Goal: Task Accomplishment & Management: Manage account settings

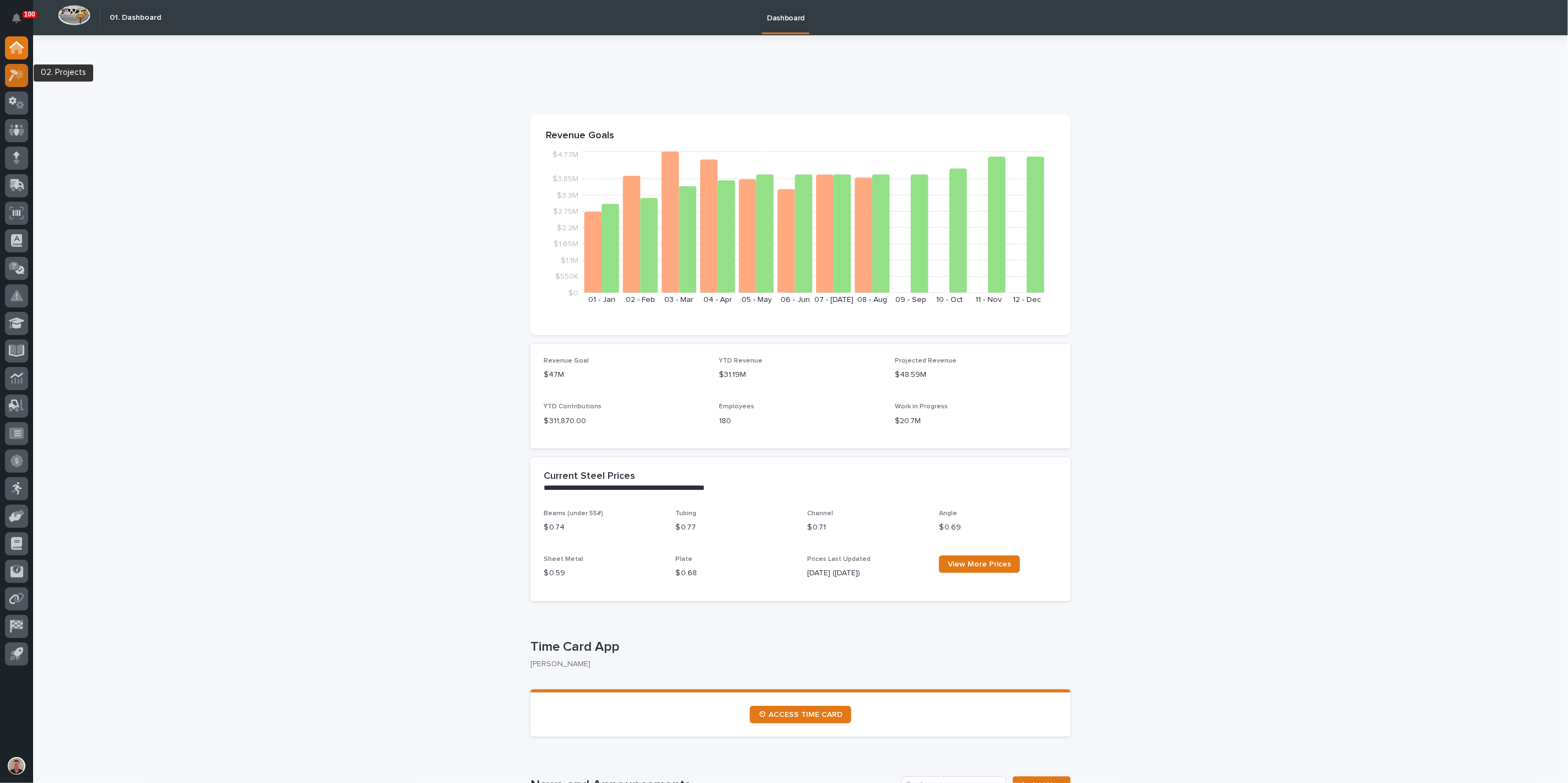
click at [16, 72] on icon at bounding box center [13, 76] width 10 height 12
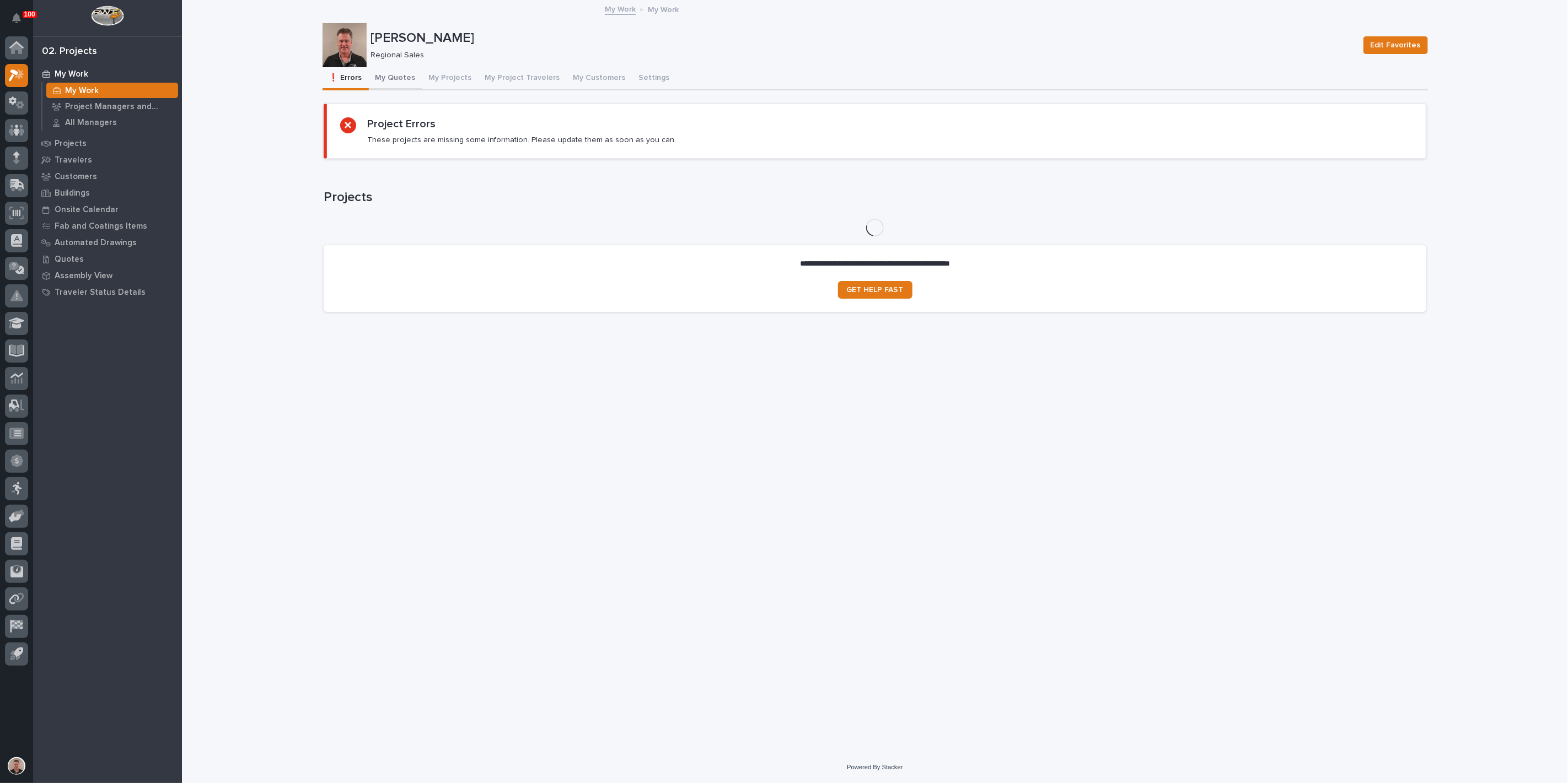
drag, startPoint x: 406, startPoint y: 87, endPoint x: 414, endPoint y: 97, distance: 12.8
click at [406, 86] on button "My Quotes" at bounding box center [395, 79] width 54 height 23
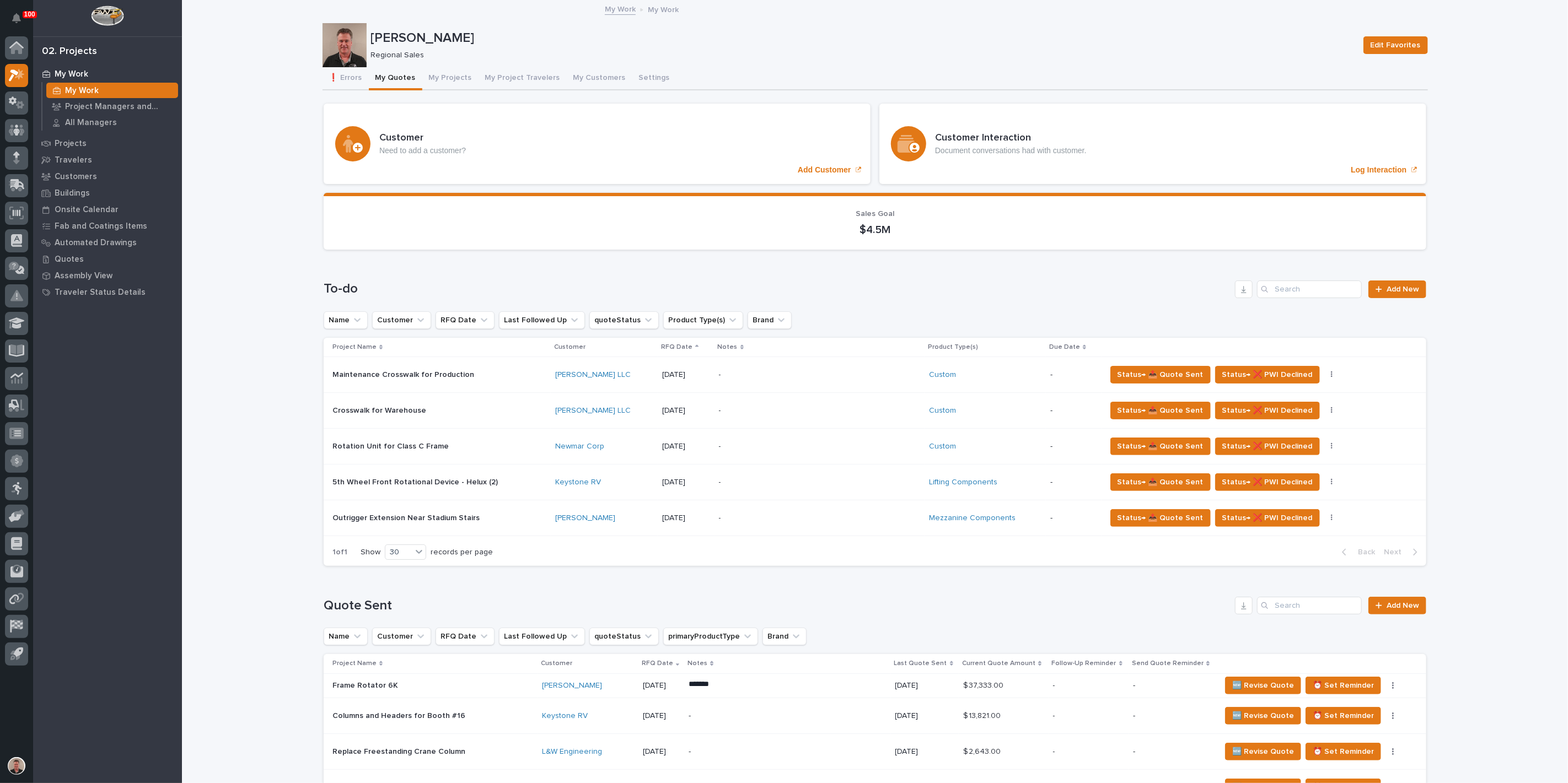
scroll to position [122, 0]
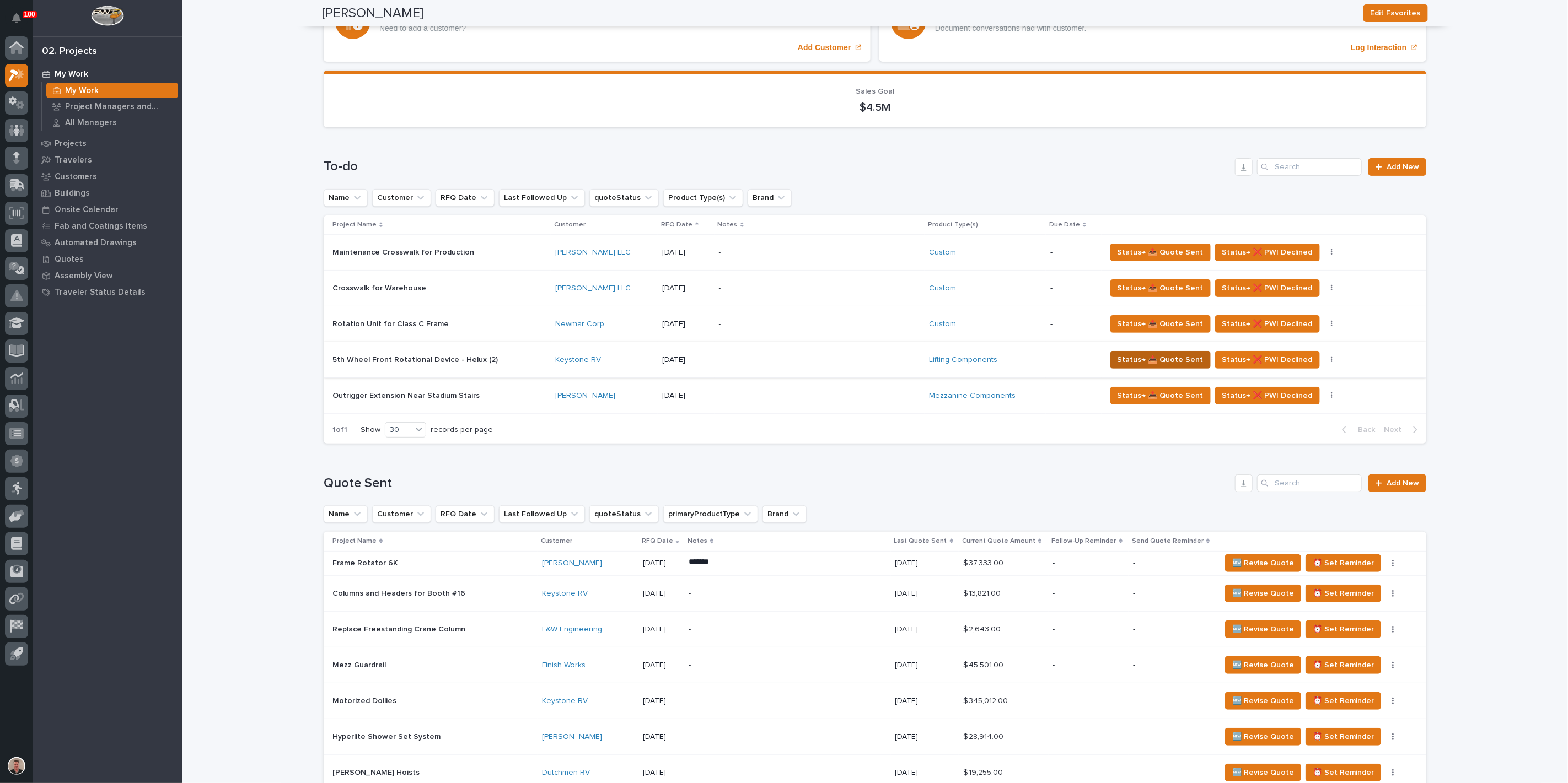
drag, startPoint x: 1160, startPoint y: 464, endPoint x: 1151, endPoint y: 464, distance: 9.0
click at [1151, 367] on span "Status→ 📤 Quote Sent" at bounding box center [1160, 360] width 86 height 13
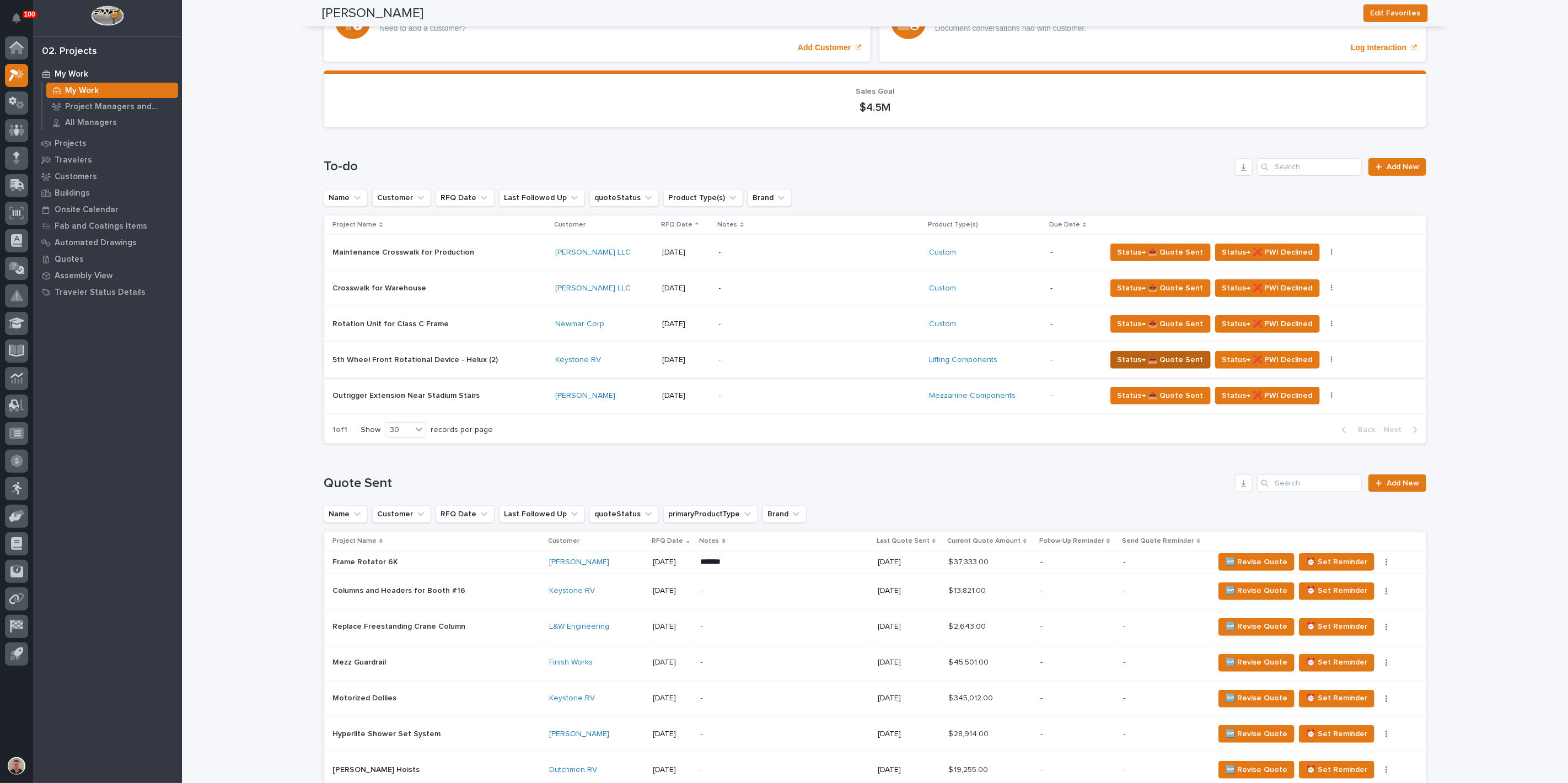
click at [1146, 463] on div "Status→ 📤 Quote Sent Loading..." at bounding box center [784, 391] width 1568 height 783
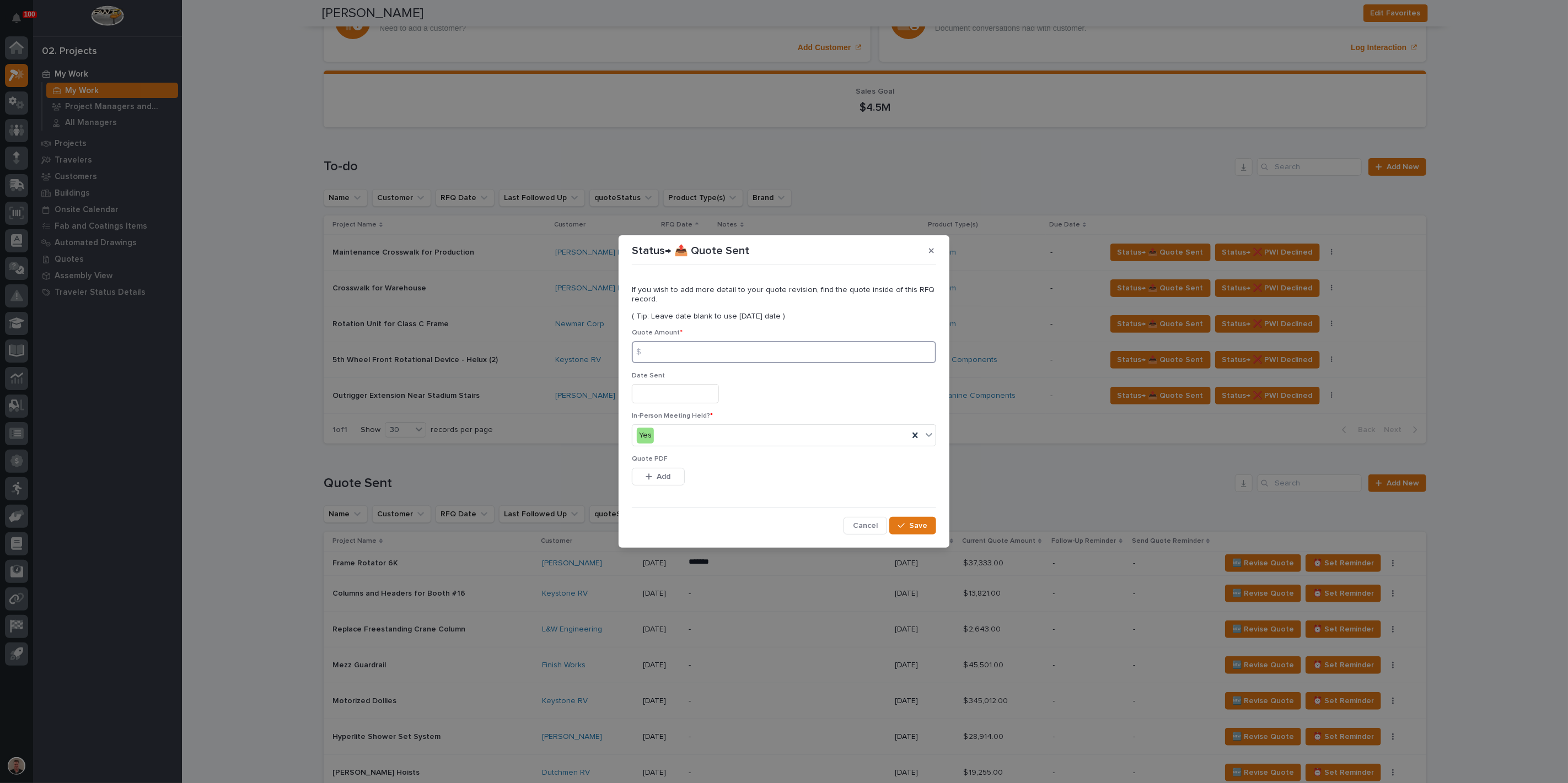
click at [680, 349] on input at bounding box center [784, 352] width 305 height 22
click at [665, 481] on span "Add" at bounding box center [664, 477] width 14 height 10
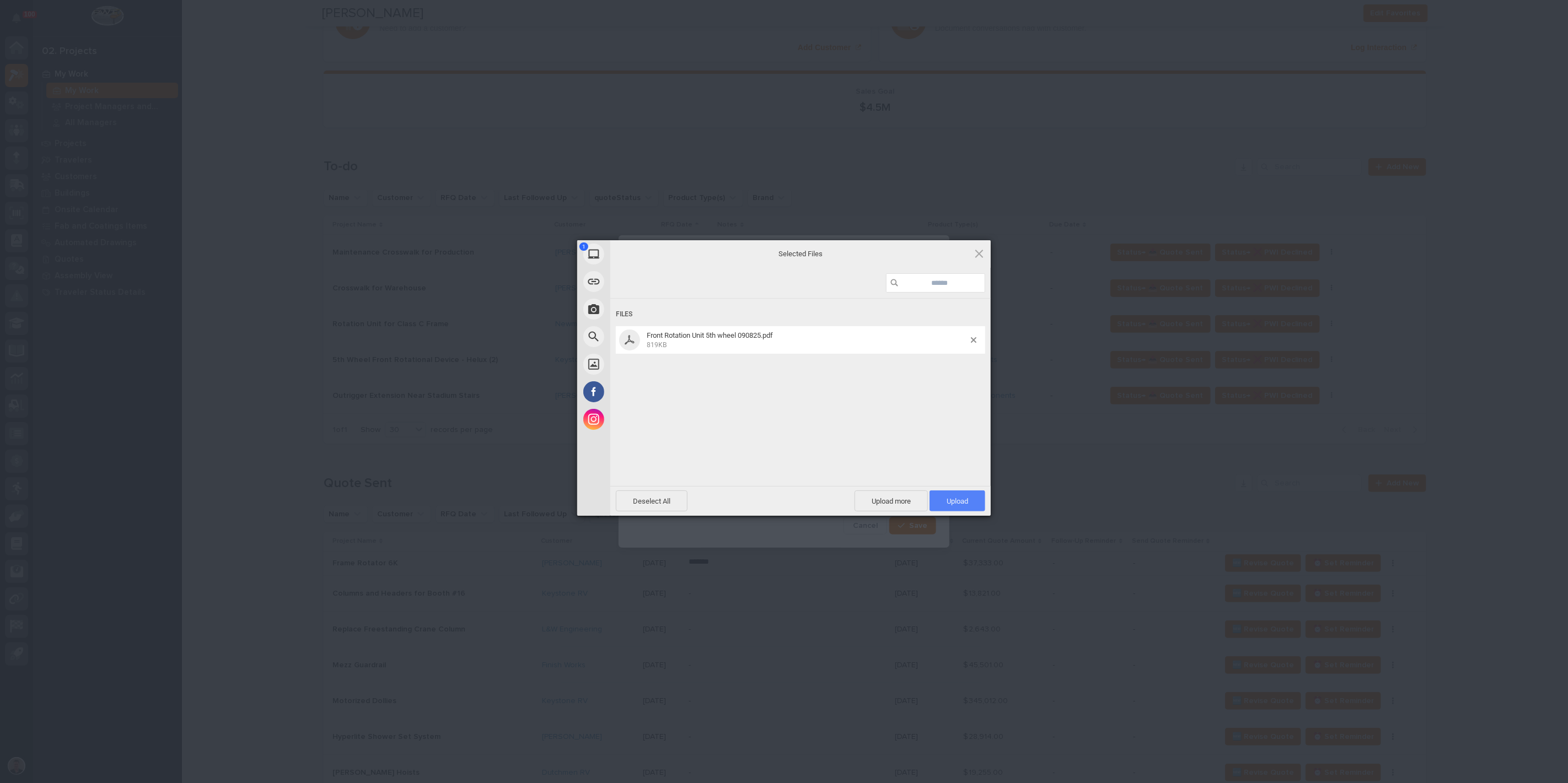
click at [969, 500] on span "Upload 1" at bounding box center [957, 501] width 55 height 21
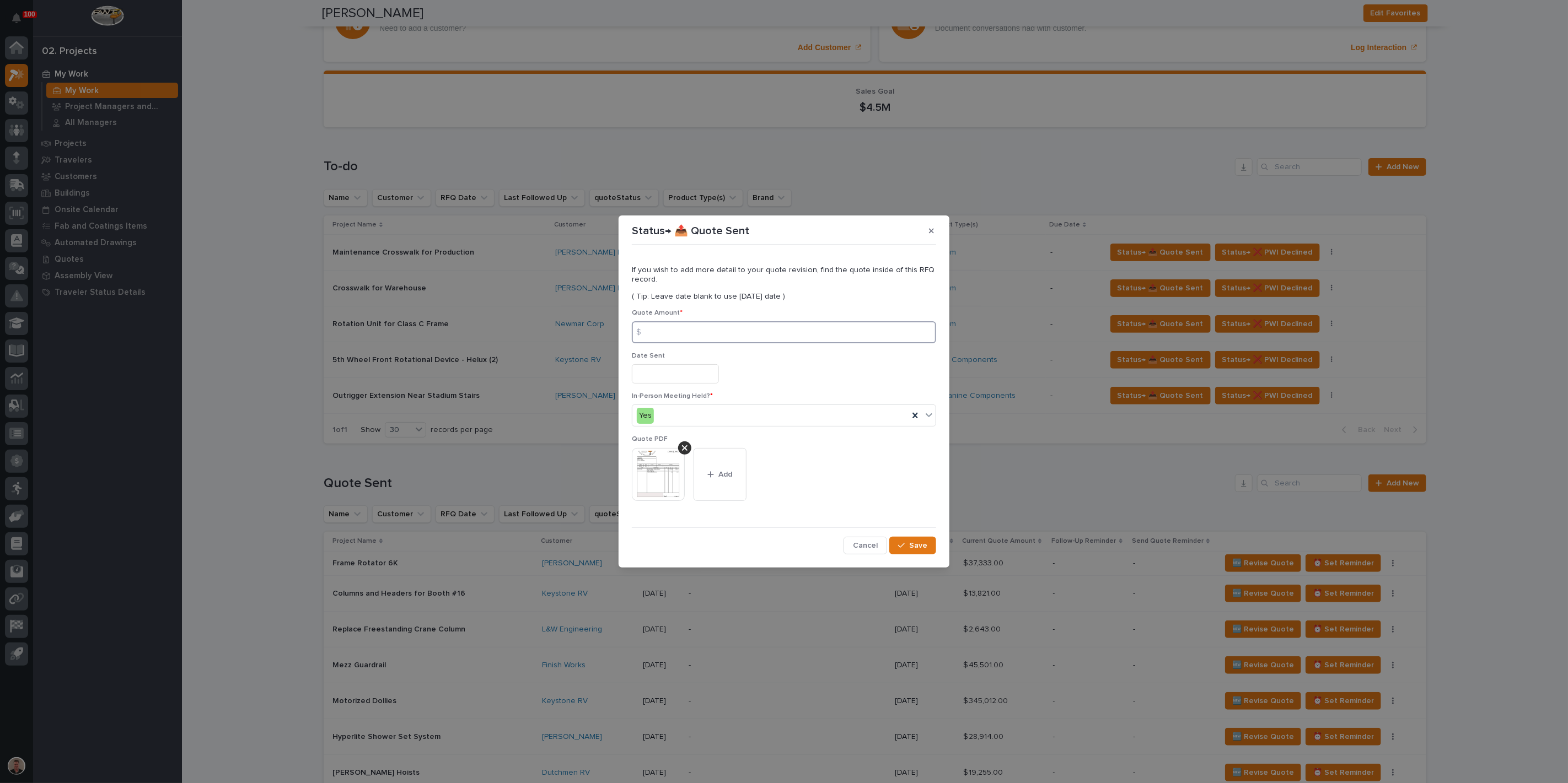
click at [677, 344] on input at bounding box center [784, 333] width 305 height 22
type input "3350"
click at [665, 383] on input "text" at bounding box center [676, 374] width 87 height 19
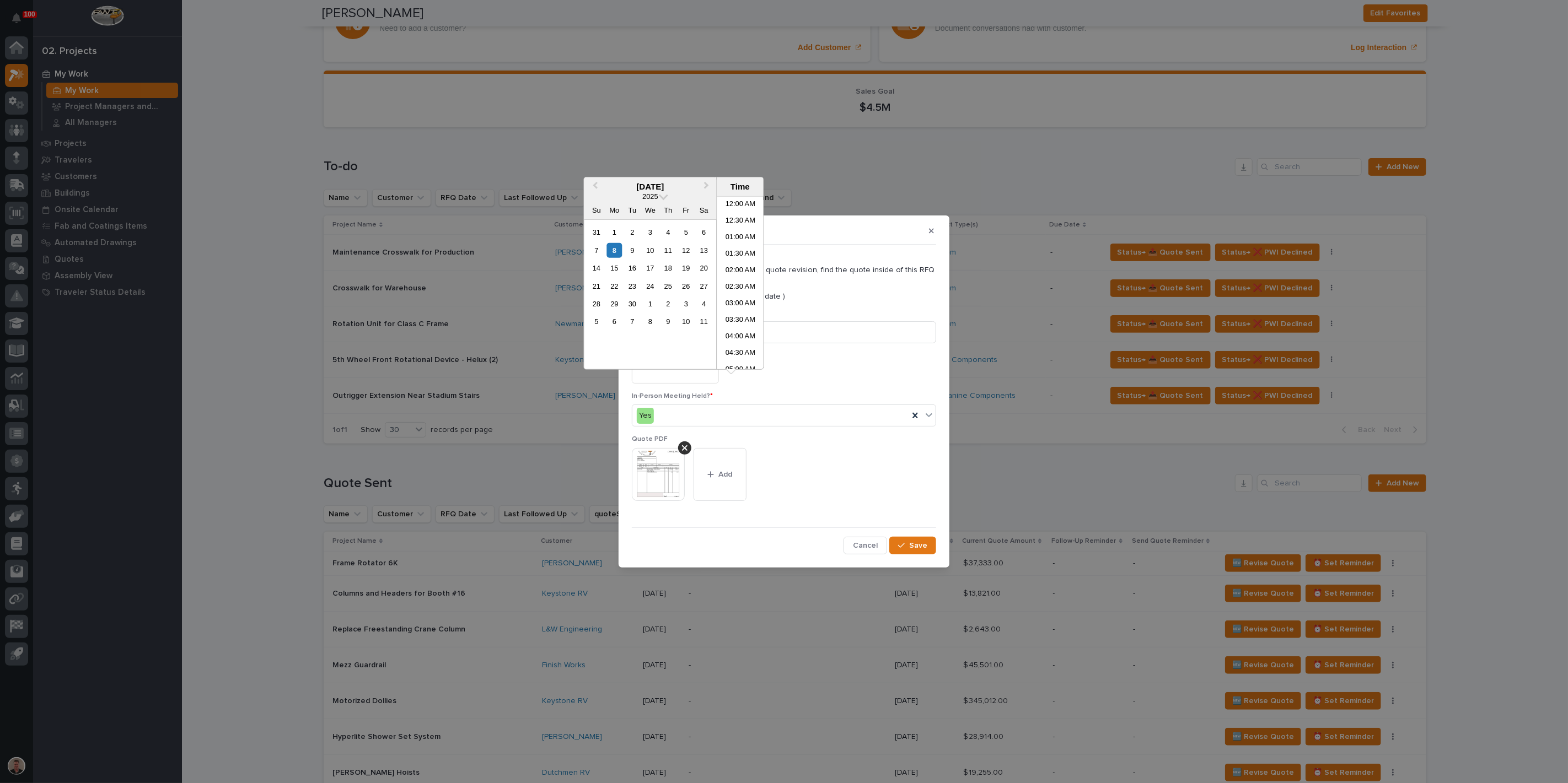
scroll to position [435, 0]
click at [728, 269] on li "03:00 PM" at bounding box center [740, 266] width 47 height 16
type input "**********"
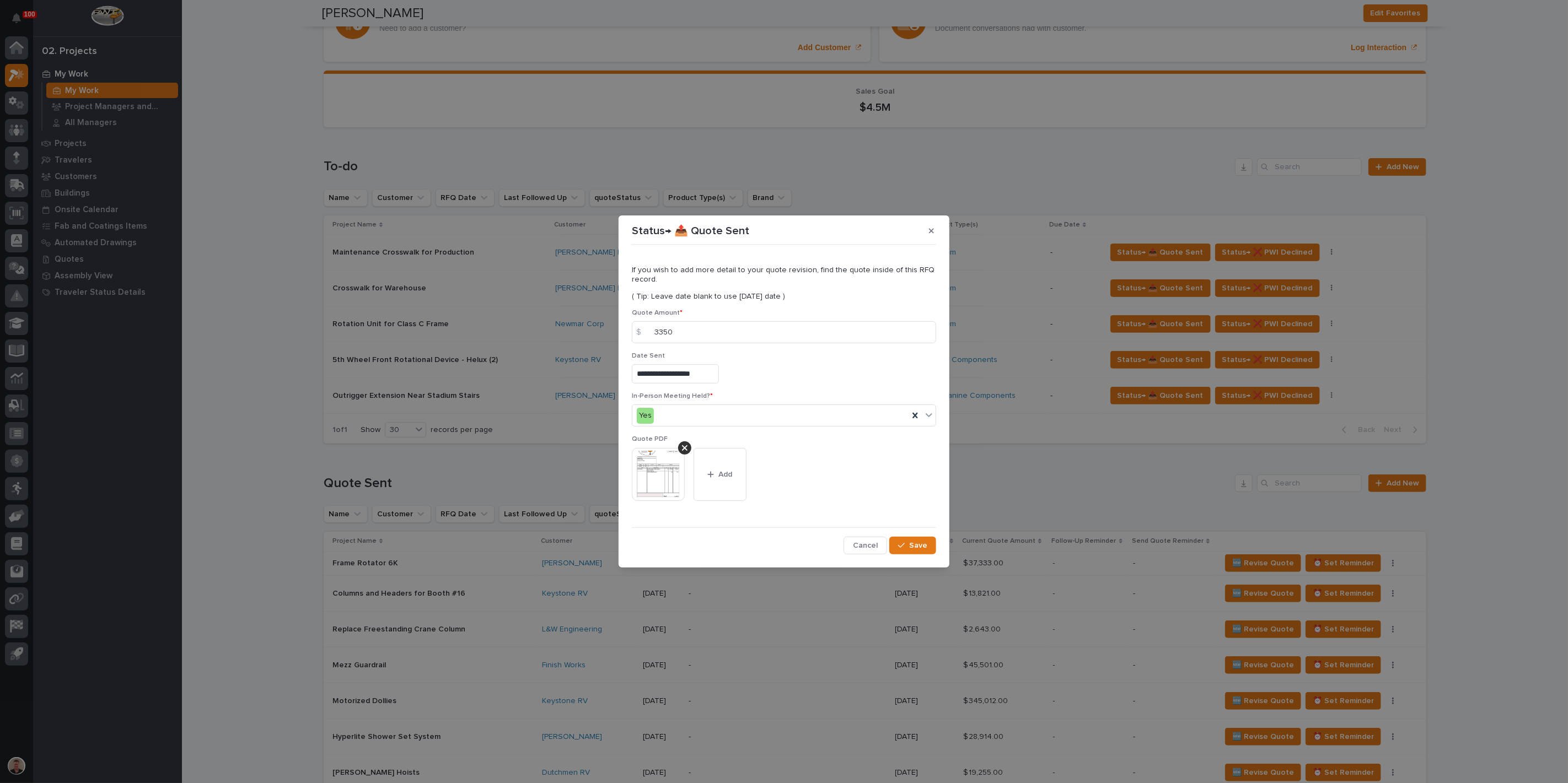
scroll to position [28, 0]
click at [909, 551] on span "Save" at bounding box center [918, 545] width 18 height 10
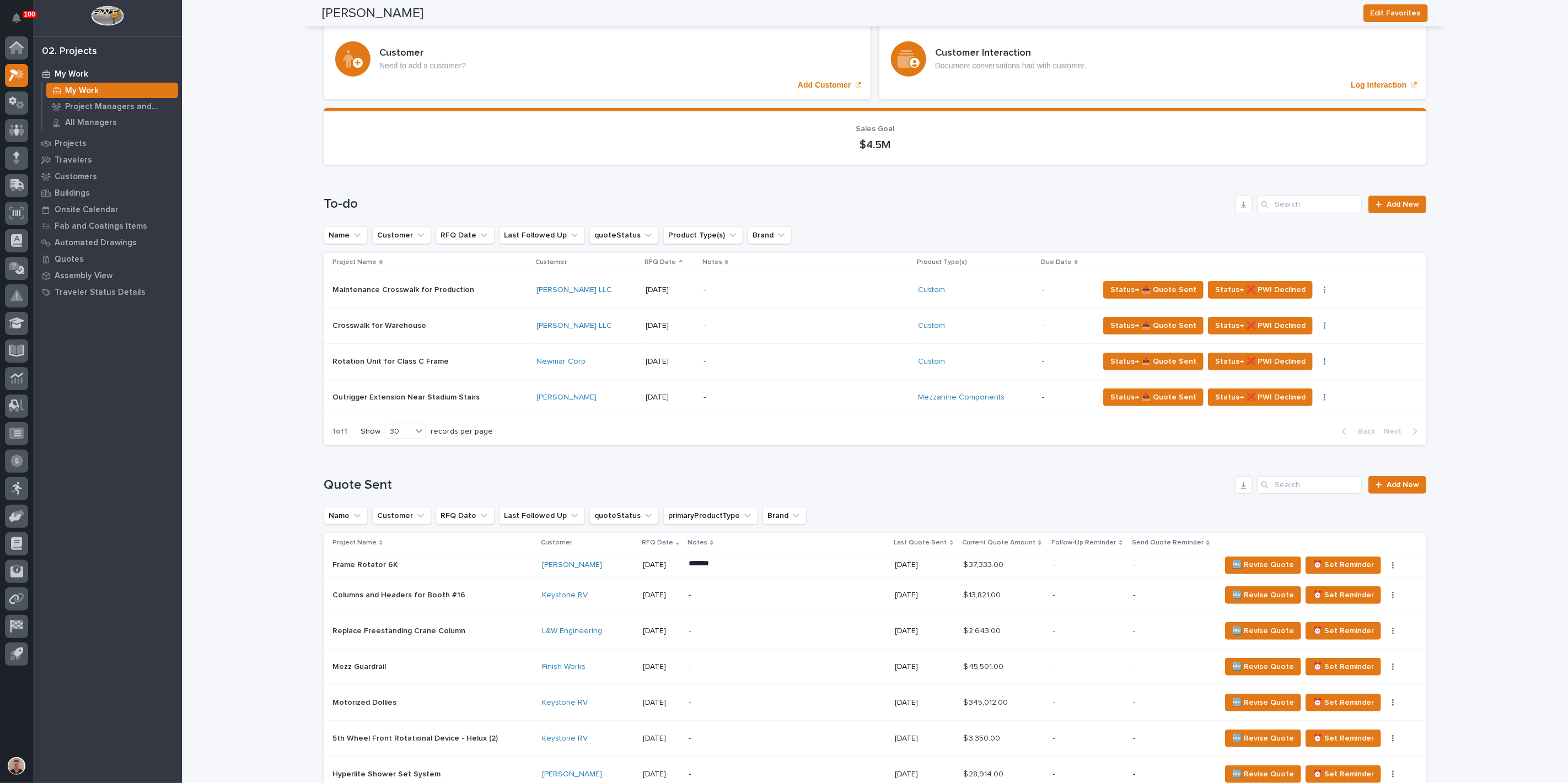
scroll to position [0, 0]
